Goal: Check status

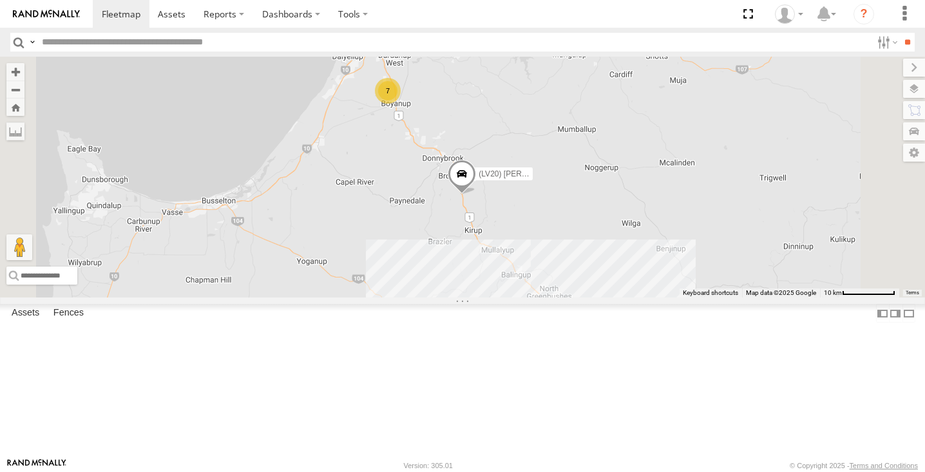
click at [0, 0] on span at bounding box center [0, 0] width 0 height 0
click at [474, 186] on span at bounding box center [461, 173] width 23 height 23
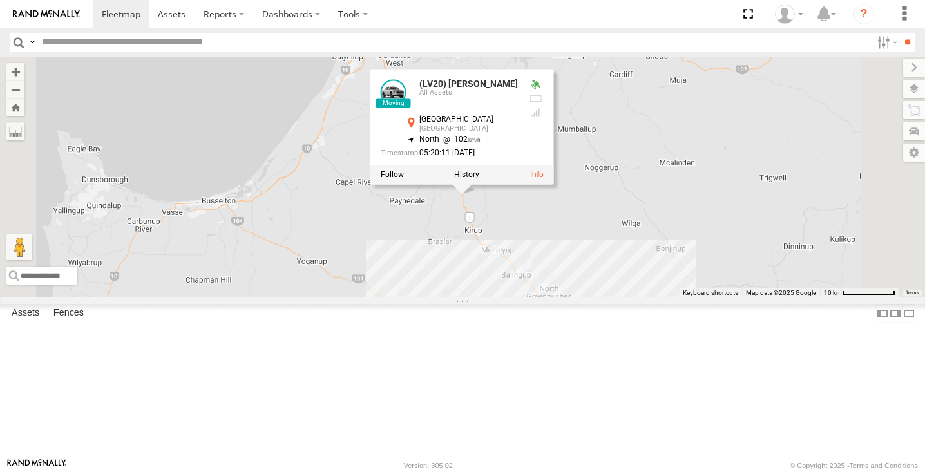
click at [564, 334] on div "10" at bounding box center [552, 322] width 26 height 26
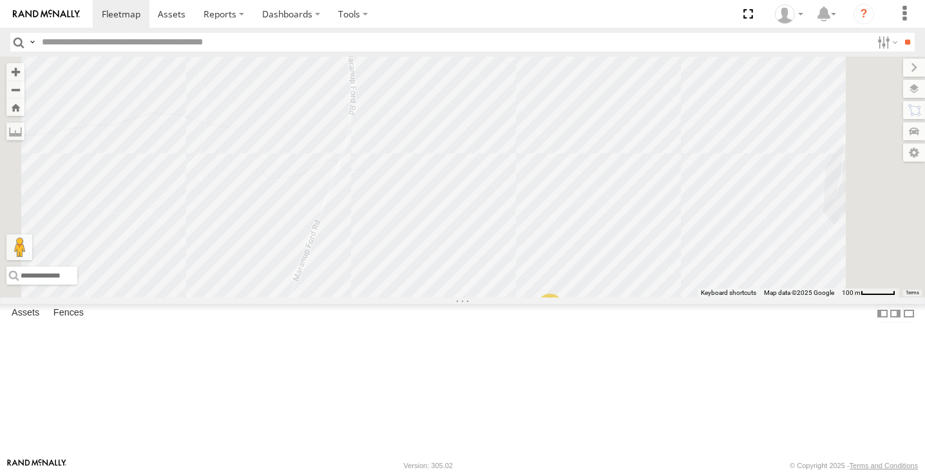
click at [566, 340] on div "2" at bounding box center [553, 327] width 26 height 26
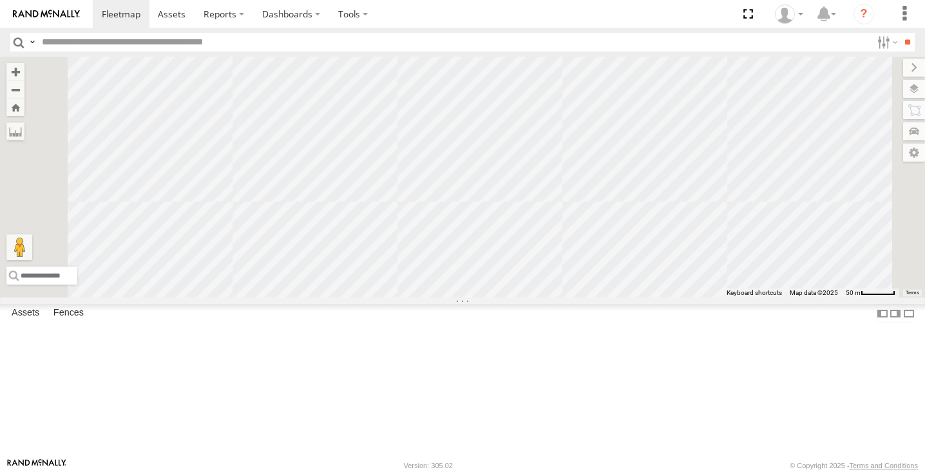
drag, startPoint x: 408, startPoint y: 96, endPoint x: 465, endPoint y: 204, distance: 122.2
click at [461, 201] on div "(LV20) [PERSON_NAME] (LV 11). Patrol (LV20) [PERSON_NAME] All Assets [GEOGRAPHI…" at bounding box center [462, 177] width 925 height 241
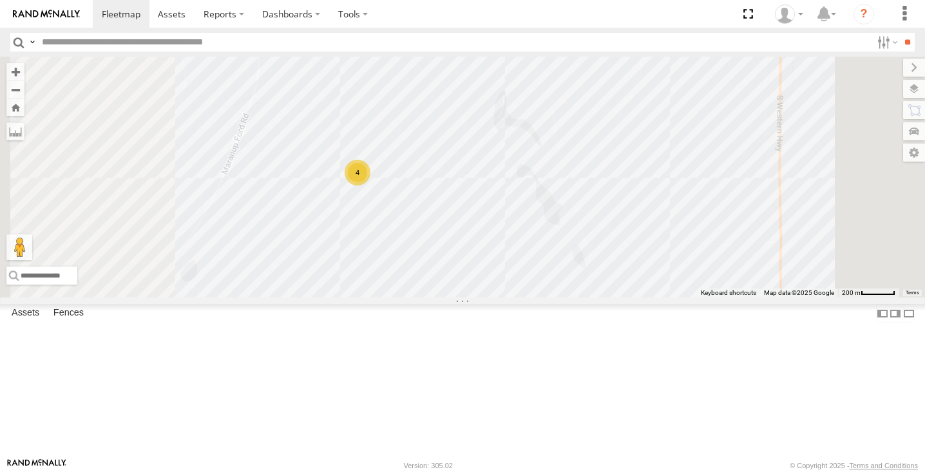
drag, startPoint x: 461, startPoint y: 197, endPoint x: 481, endPoint y: 209, distance: 23.1
click at [481, 209] on div "(LV20) [PERSON_NAME] (LV 11). Patrol (LV20) [PERSON_NAME] Ute All Assets [GEOGR…" at bounding box center [462, 177] width 925 height 241
